Goal: Check status: Check status

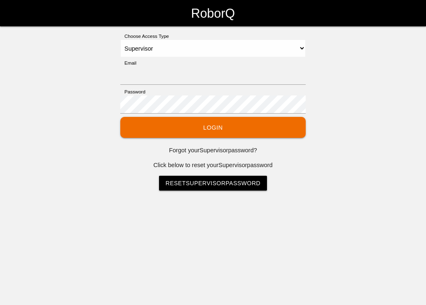
select select "Supervisor"
type input "[EMAIL_ADDRESS][DOMAIN_NAME]"
click at [240, 133] on button "Login" at bounding box center [212, 127] width 185 height 21
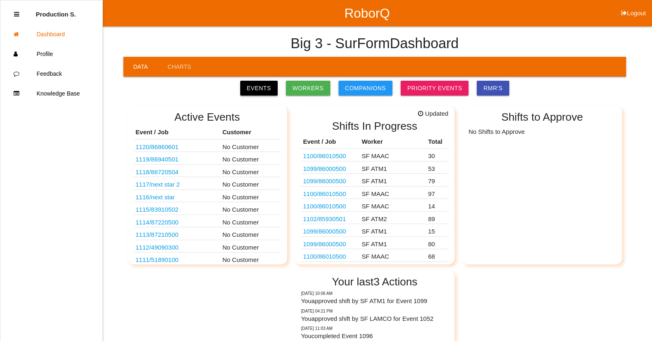
click at [270, 89] on link "Events" at bounding box center [258, 88] width 37 height 15
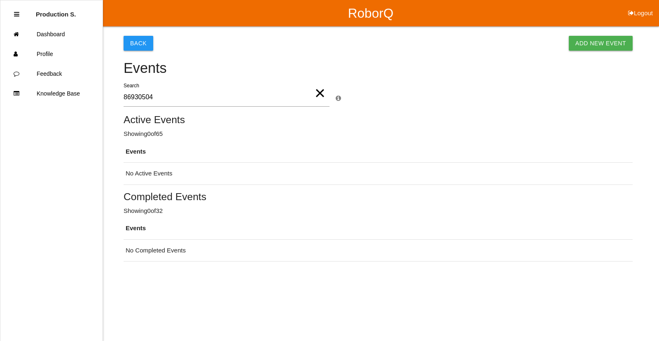
type input "86930504"
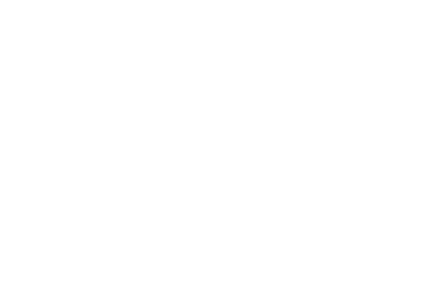
select select "Supervisor"
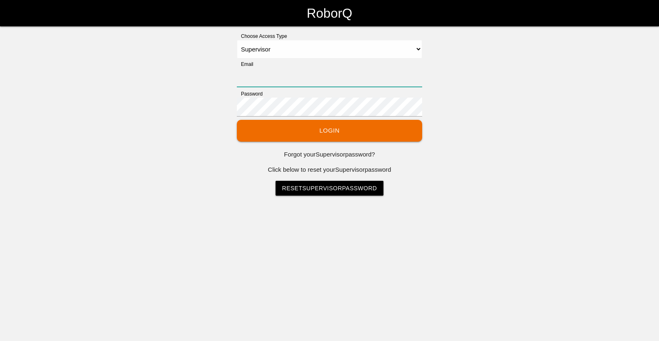
type input "[EMAIL_ADDRESS][DOMAIN_NAME]"
click at [343, 128] on button "Login" at bounding box center [329, 131] width 185 height 22
